Goal: Task Accomplishment & Management: Use online tool/utility

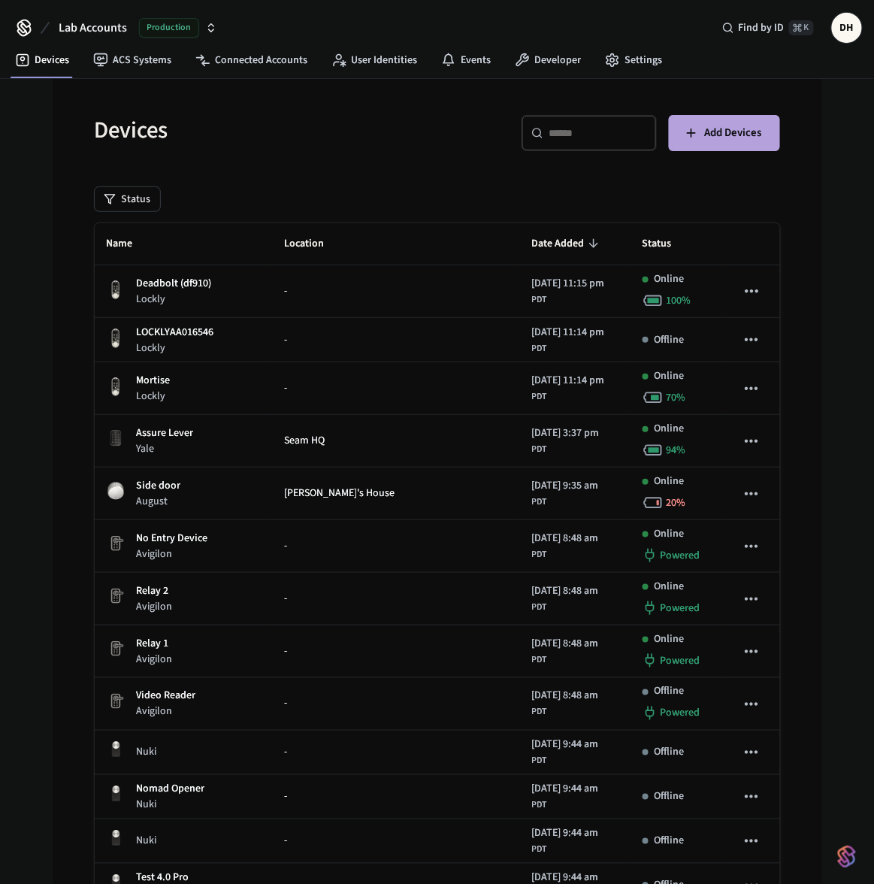
click at [757, 124] on span "Add Devices" at bounding box center [733, 133] width 57 height 20
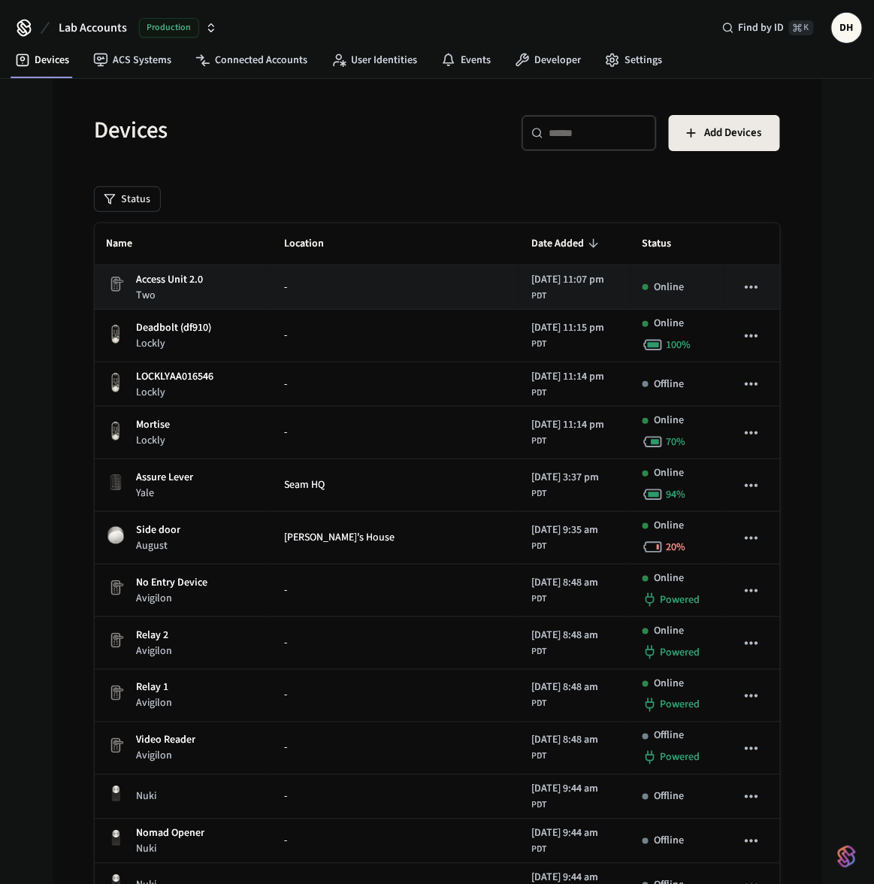
click at [316, 283] on div "-" at bounding box center [395, 288] width 223 height 16
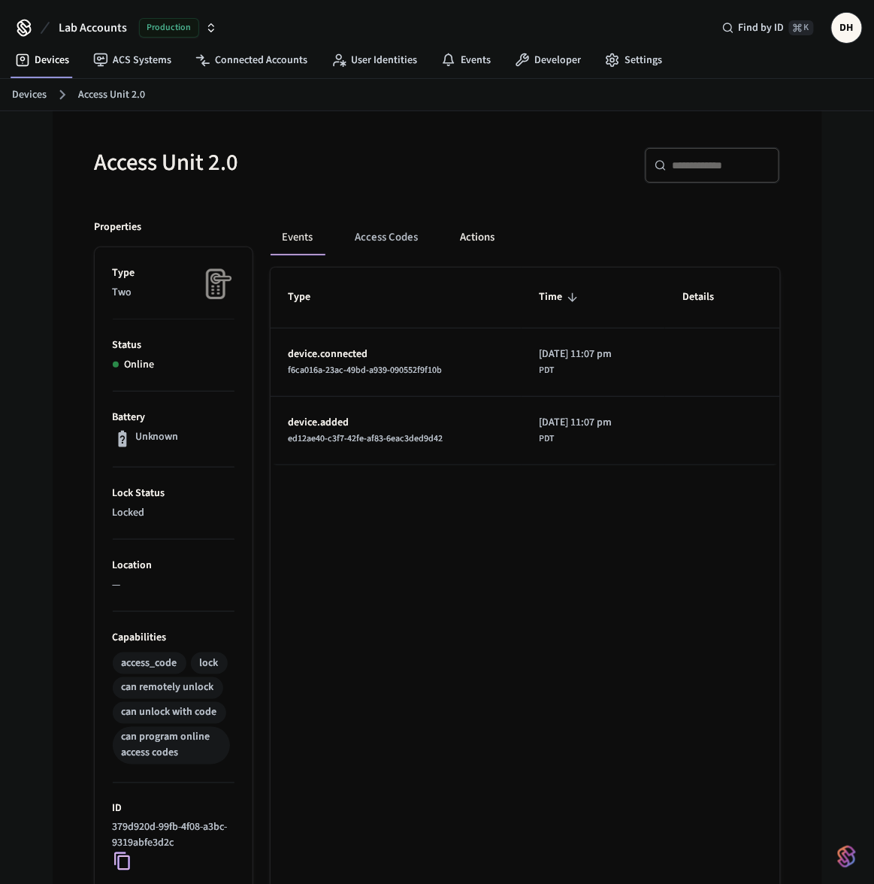
click at [485, 234] on button "Actions" at bounding box center [478, 237] width 59 height 36
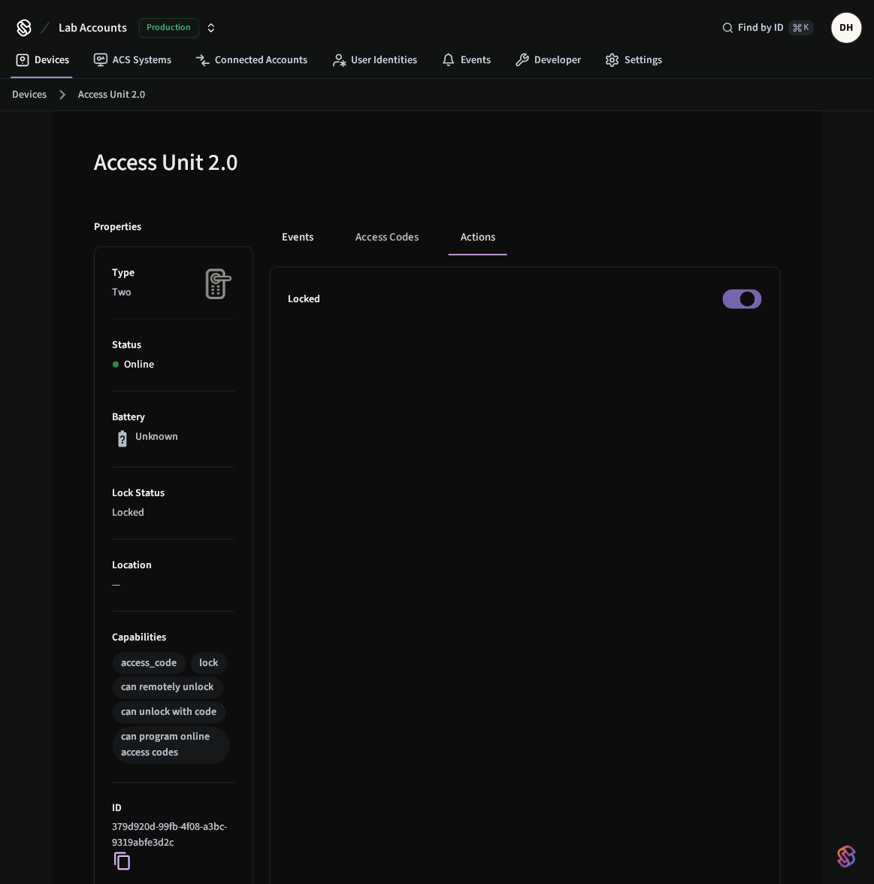
click at [298, 237] on button "Events" at bounding box center [299, 237] width 56 height 36
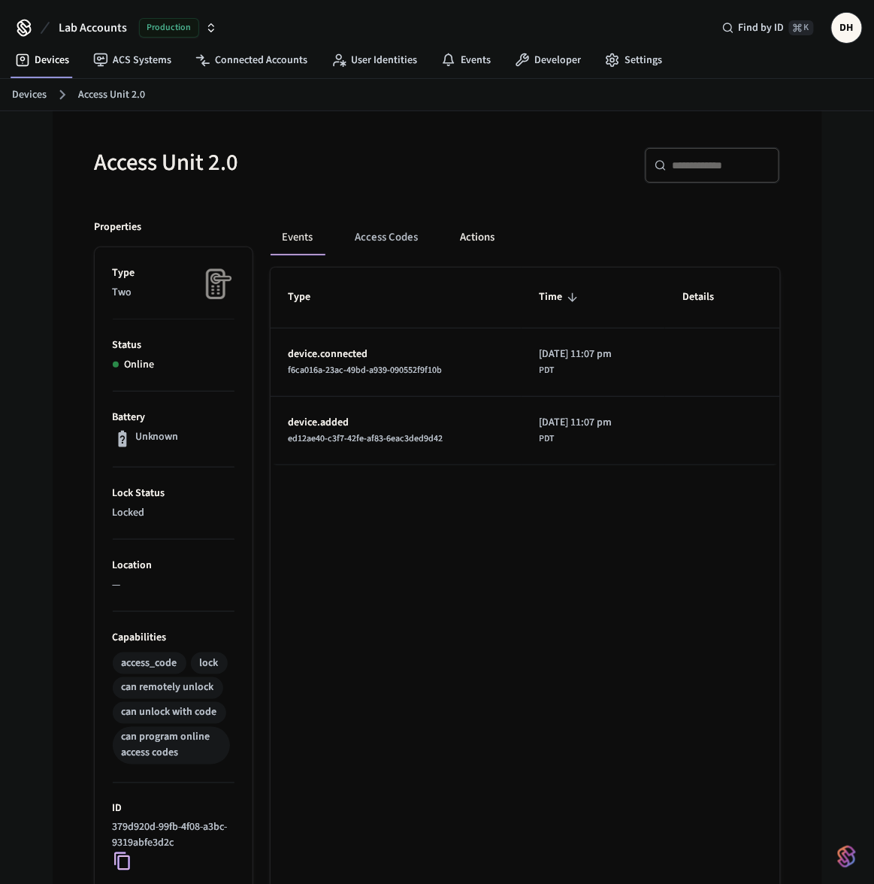
click at [484, 237] on button "Actions" at bounding box center [478, 237] width 59 height 36
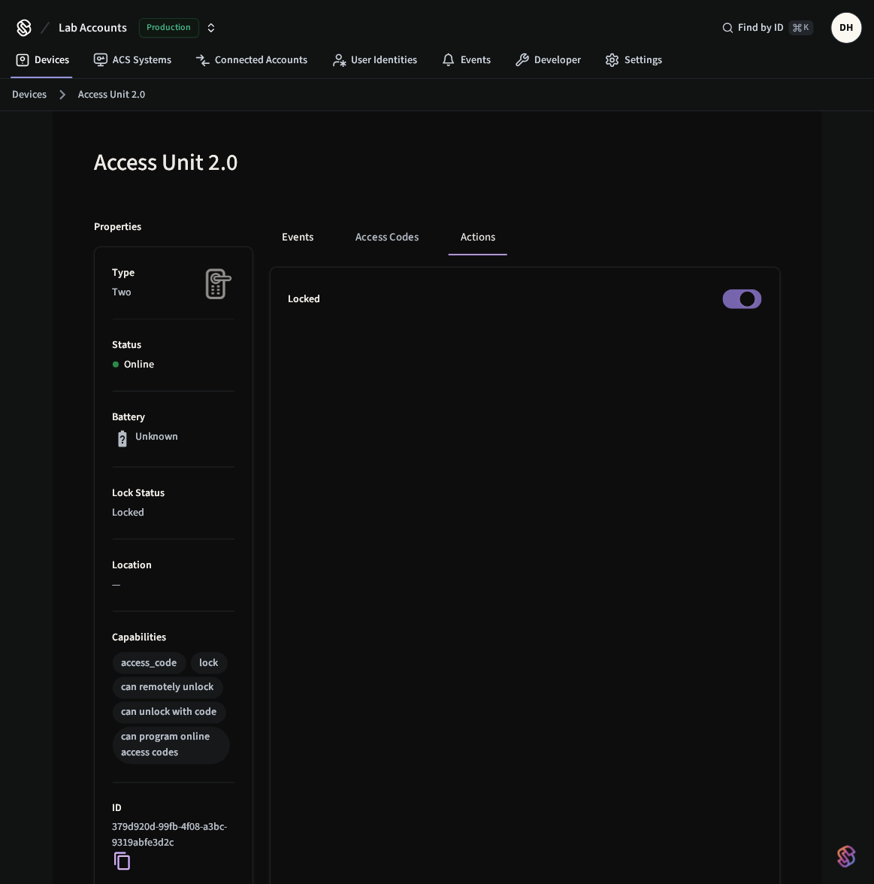
click at [302, 237] on button "Events" at bounding box center [299, 237] width 56 height 36
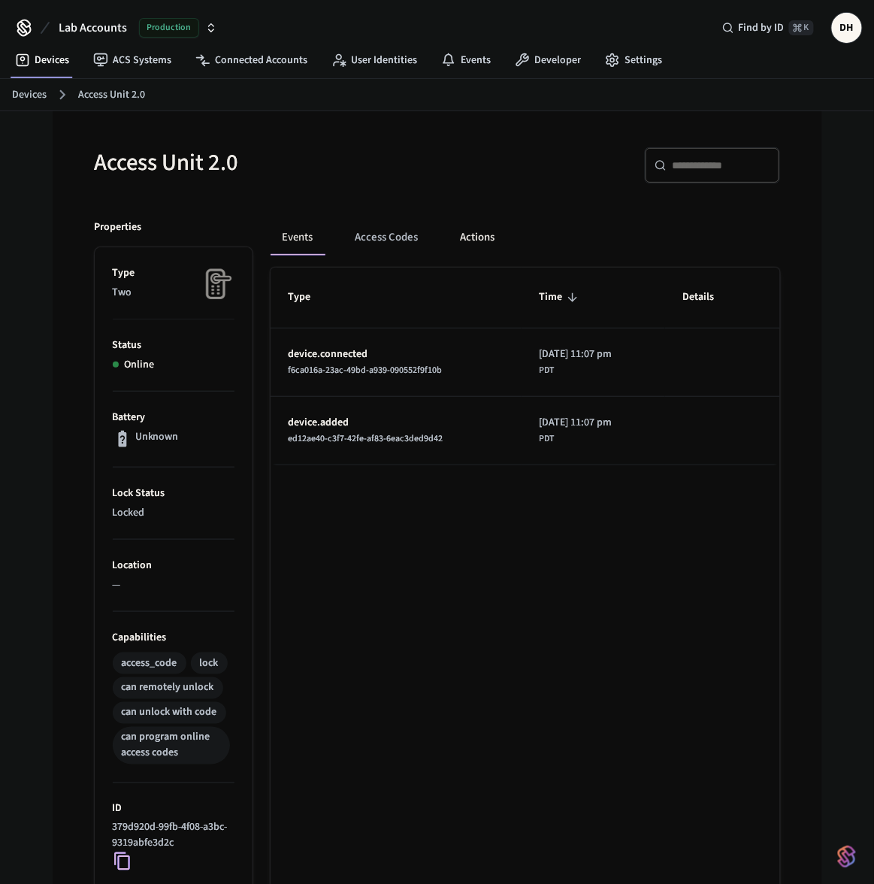
click at [484, 239] on button "Actions" at bounding box center [478, 237] width 59 height 36
click at [468, 237] on button "Actions" at bounding box center [478, 237] width 59 height 36
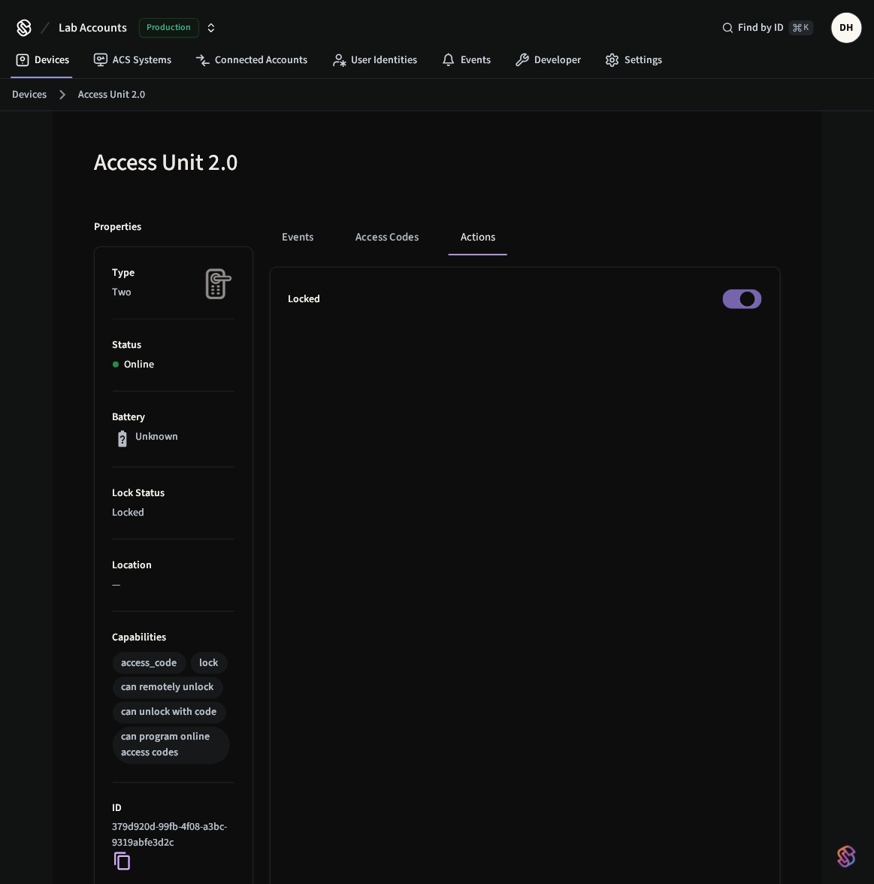
click at [561, 332] on ul "Locked" at bounding box center [525, 694] width 509 height 853
click at [101, 20] on span "Lab Accounts" at bounding box center [93, 28] width 68 height 18
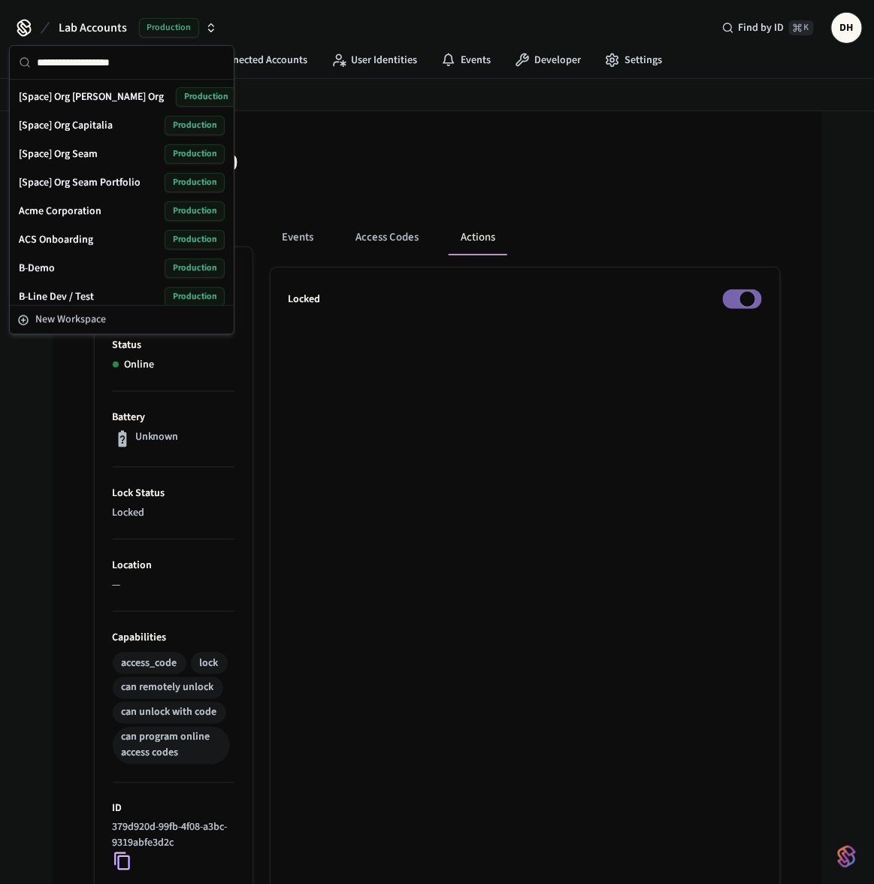
click at [107, 41] on button "Lab Accounts Production" at bounding box center [138, 28] width 168 height 32
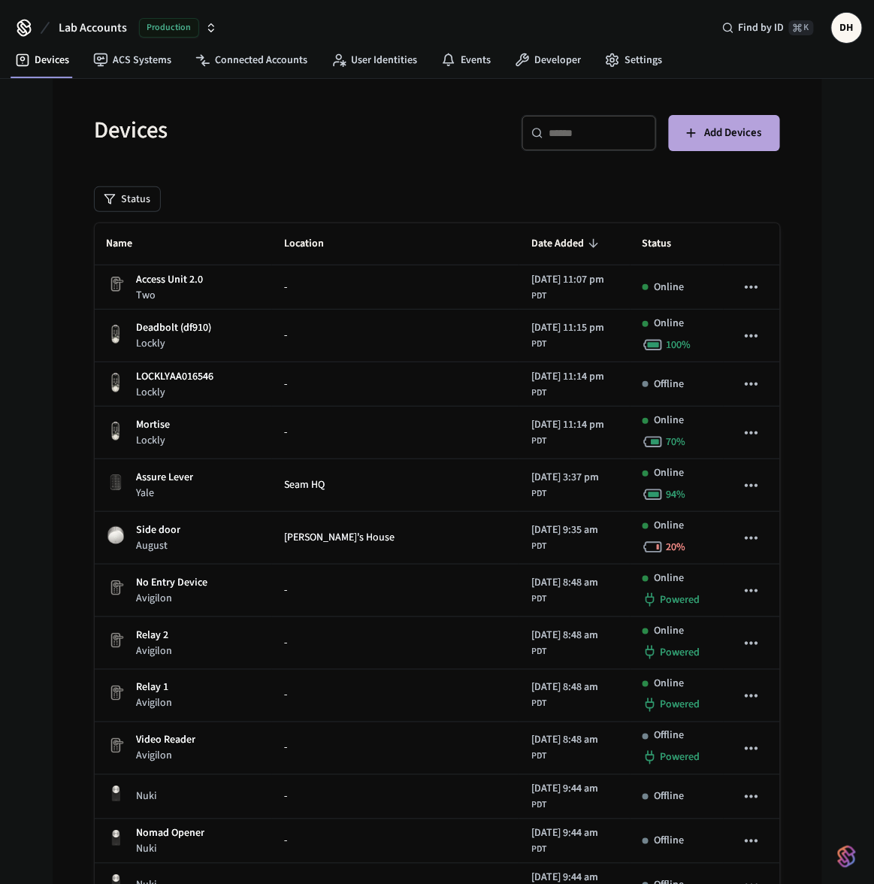
click at [703, 132] on button "Add Devices" at bounding box center [724, 133] width 111 height 36
